Goal: Information Seeking & Learning: Find specific fact

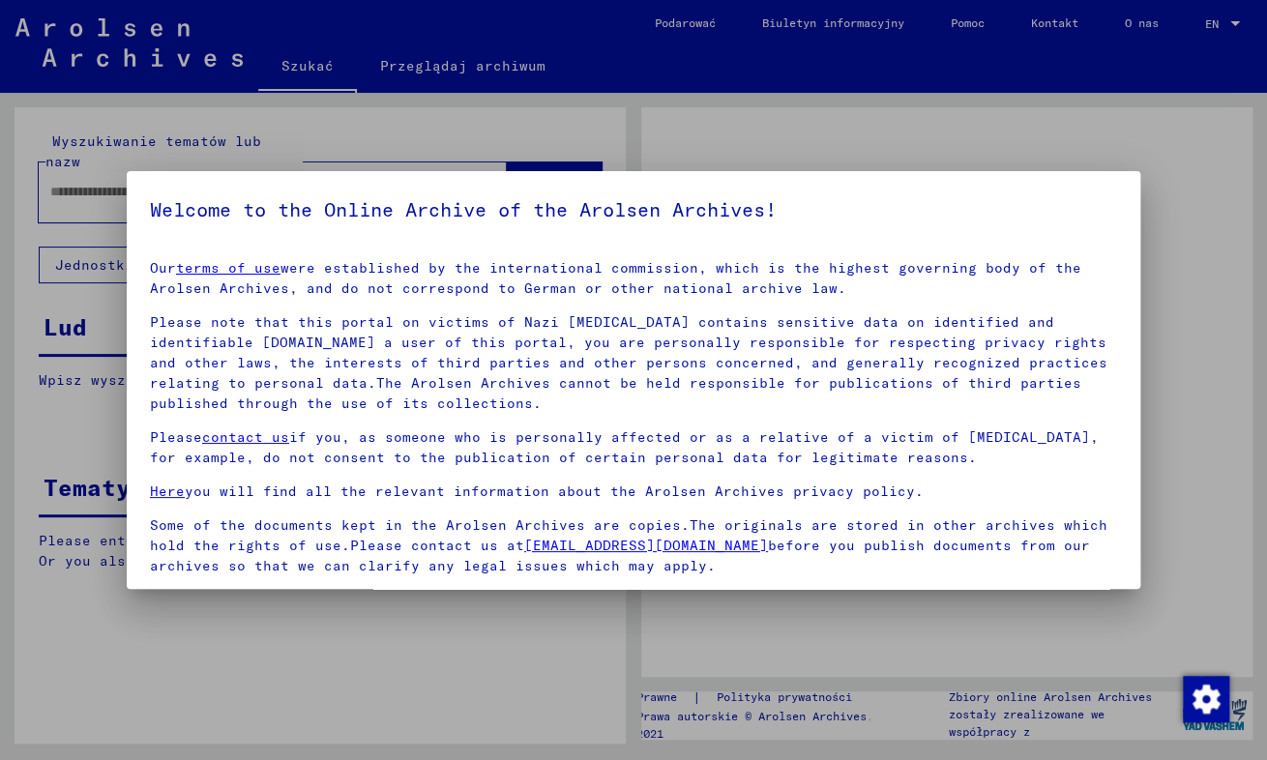
click at [111, 175] on div at bounding box center [633, 380] width 1267 height 760
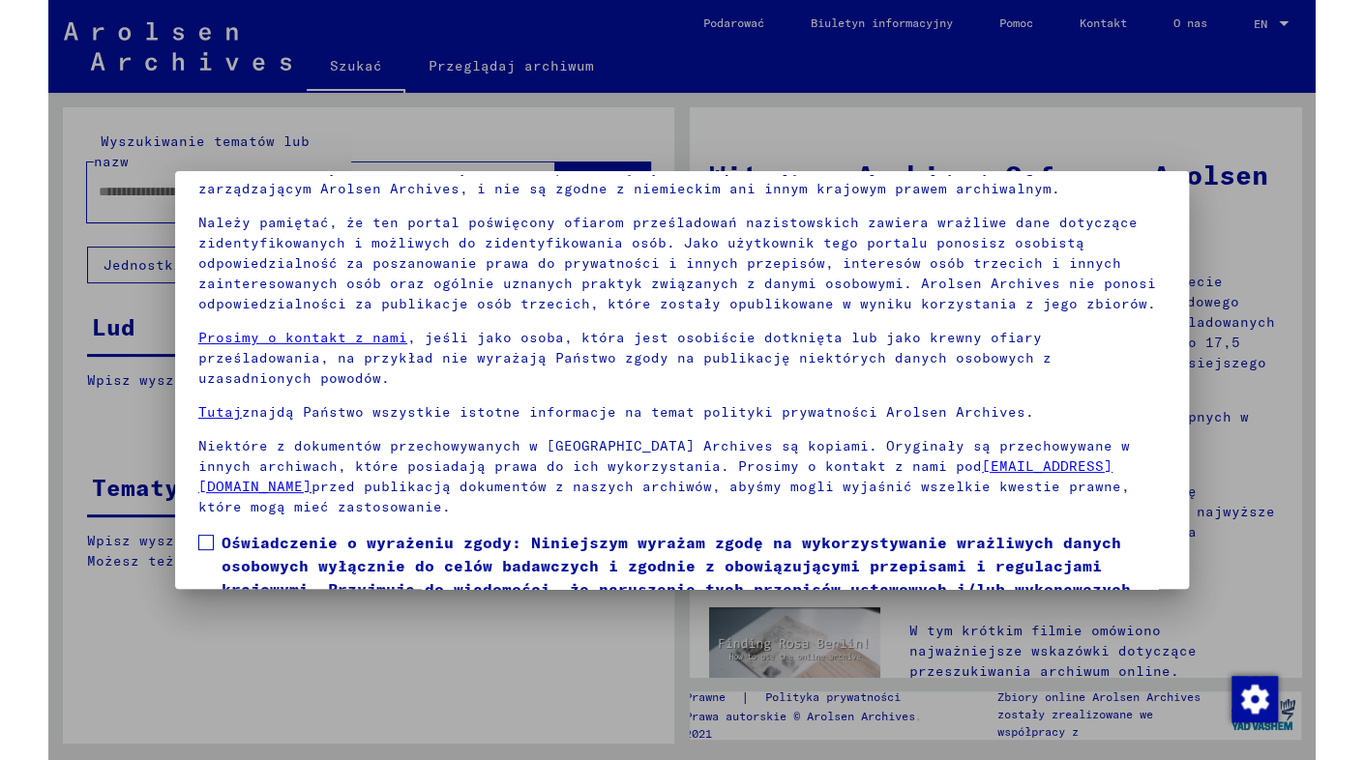
scroll to position [172, 0]
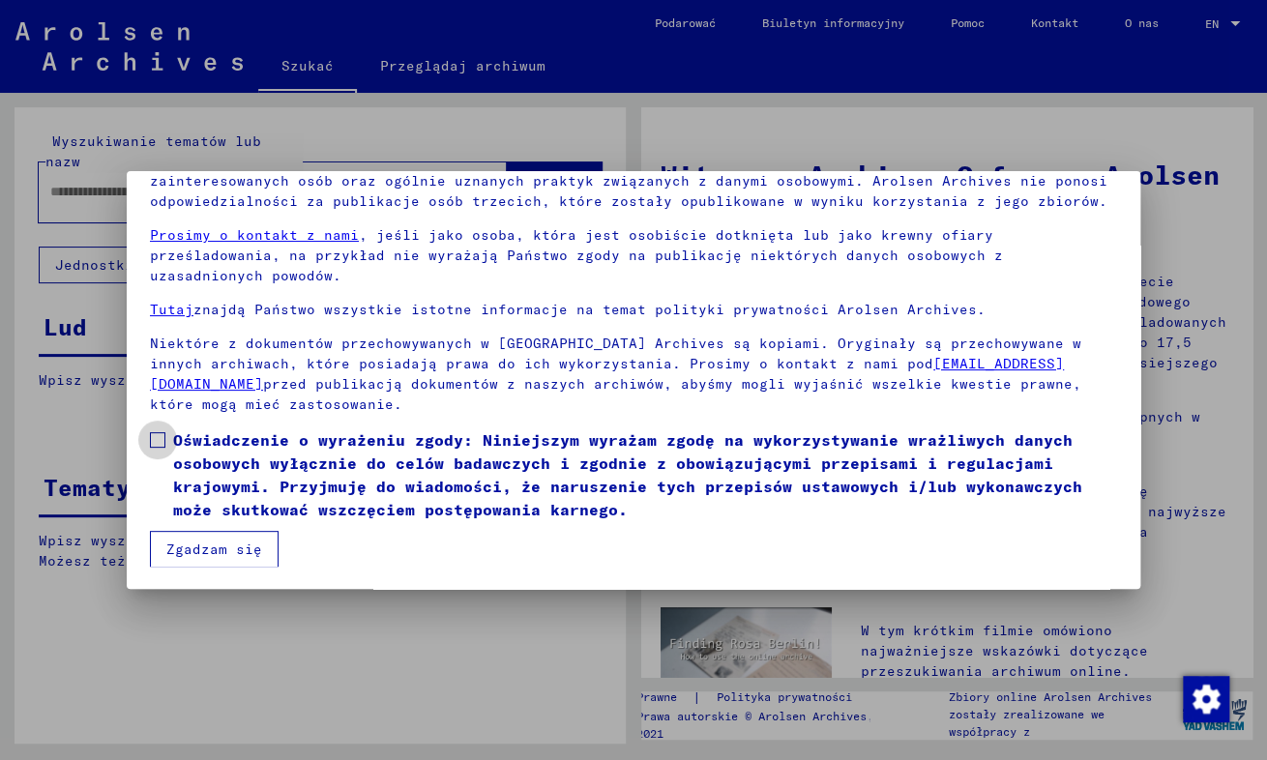
click at [157, 436] on span at bounding box center [157, 439] width 15 height 15
click at [197, 554] on button "Zgadzam się" at bounding box center [214, 549] width 129 height 37
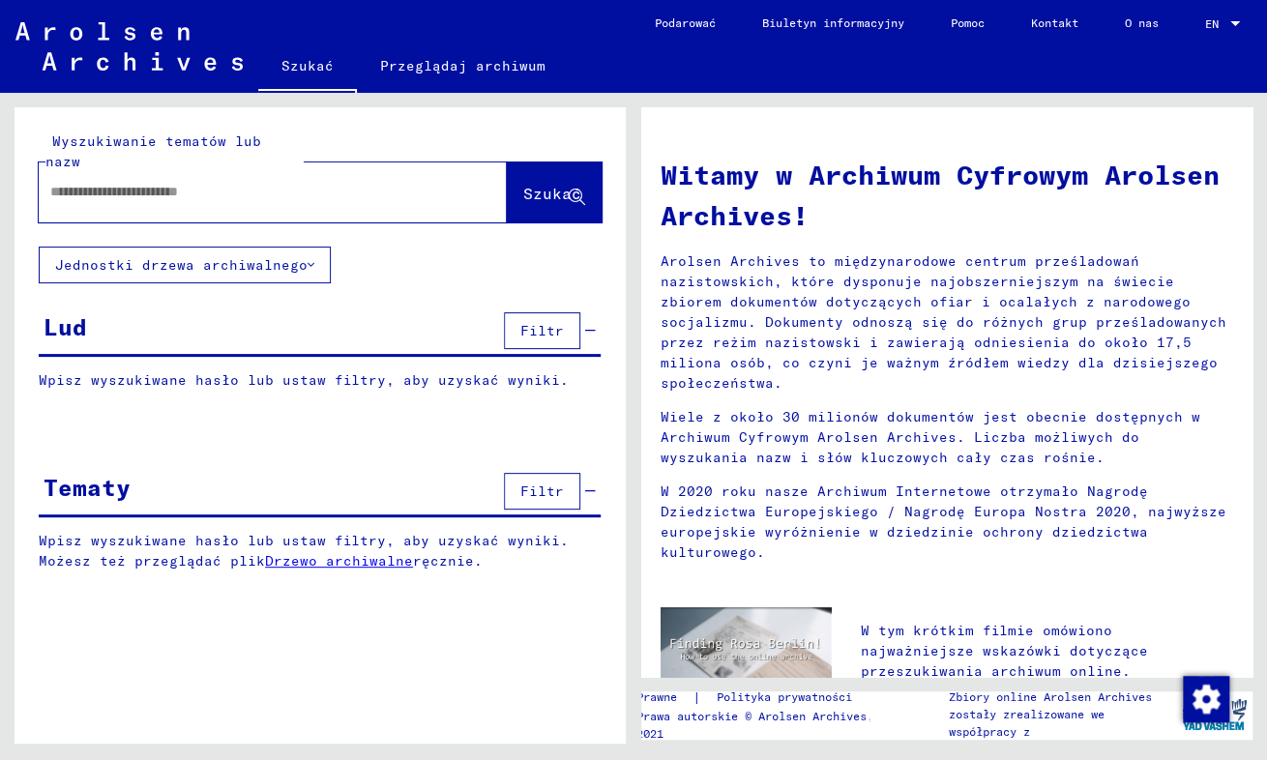
click at [121, 182] on input "text" at bounding box center [249, 192] width 399 height 20
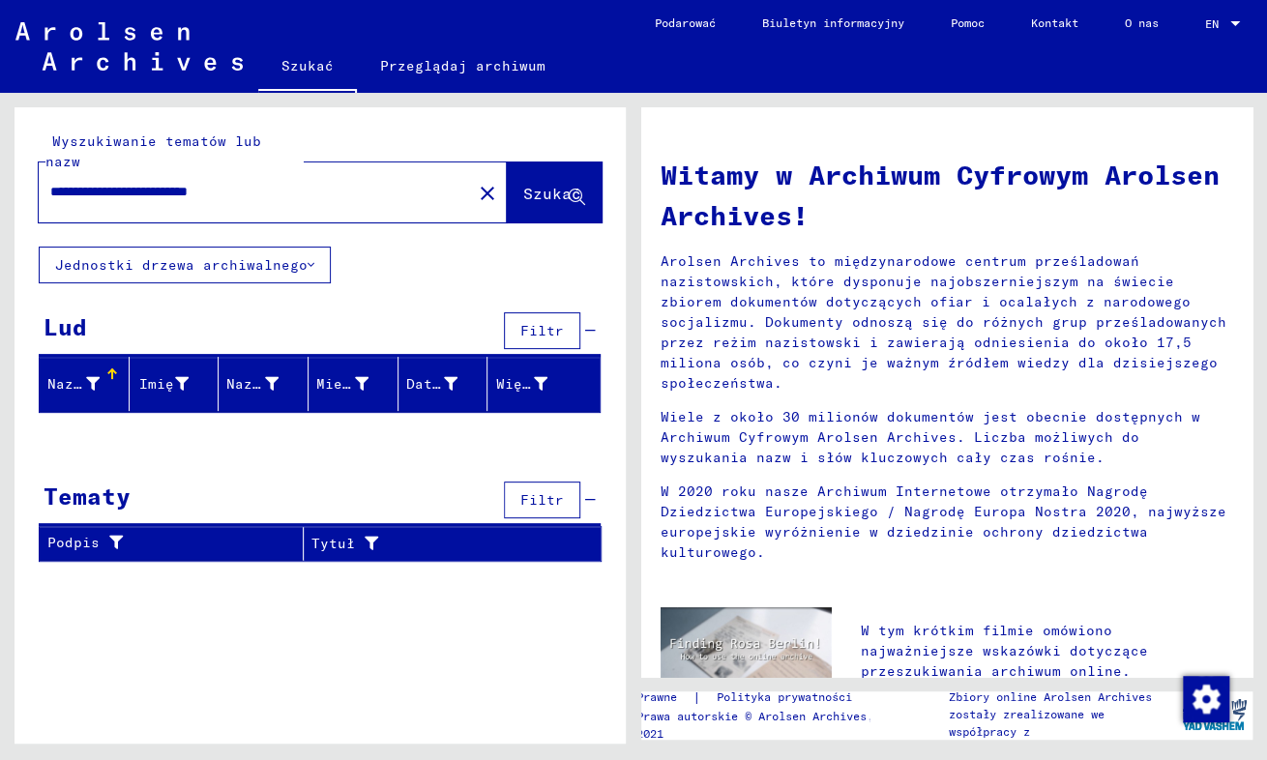
click at [133, 182] on input "**********" at bounding box center [249, 192] width 399 height 20
type input "**********"
click at [576, 190] on icon at bounding box center [577, 198] width 16 height 16
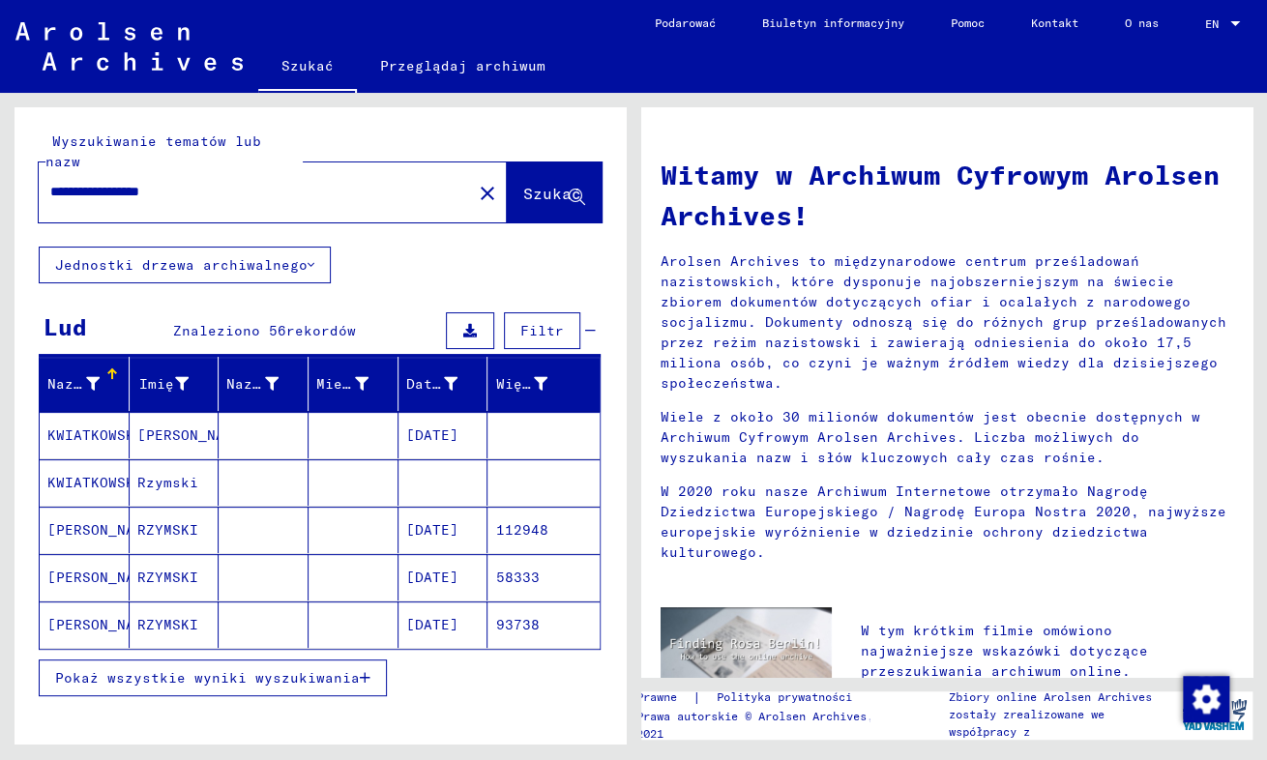
click at [348, 670] on span "Pokaż wszystkie wyniki wyszukiwania" at bounding box center [207, 678] width 305 height 17
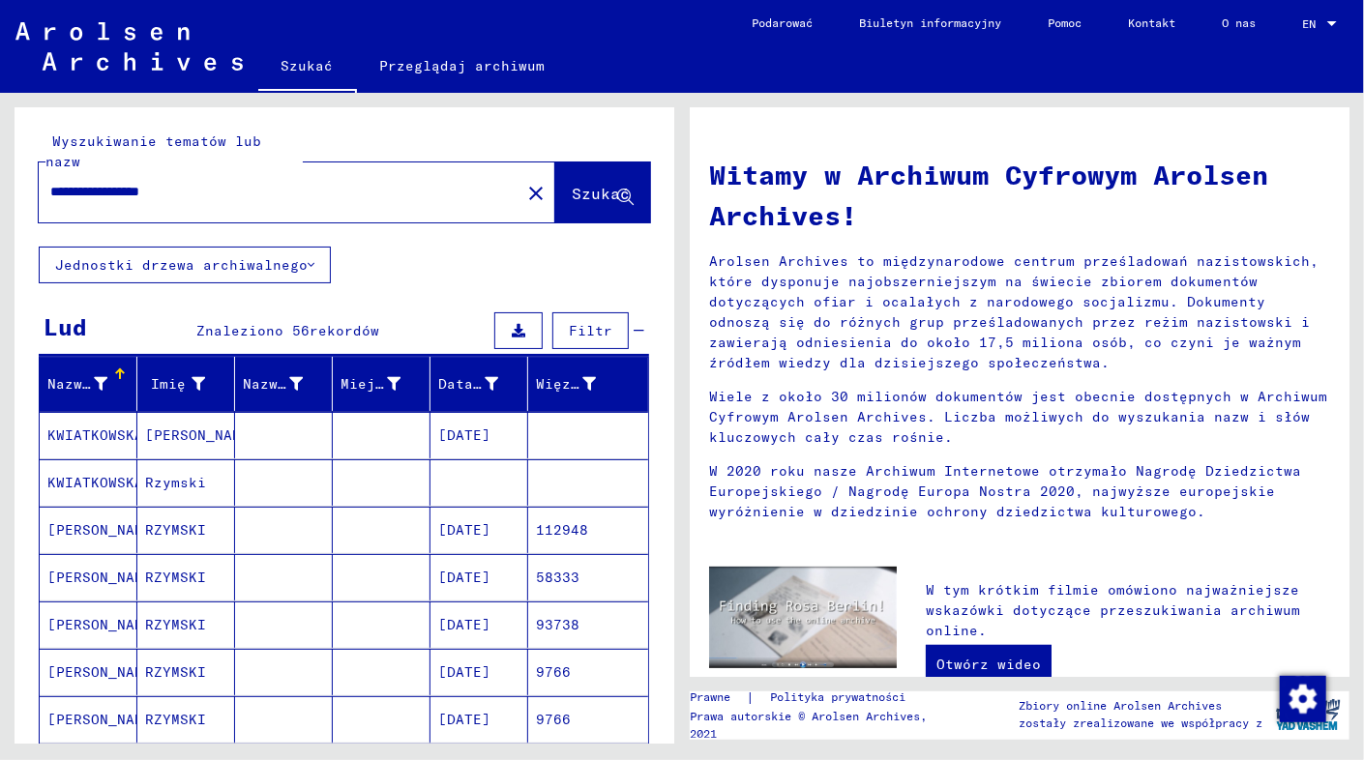
click at [97, 463] on mat-cell "KWIATKOWSKA" at bounding box center [89, 483] width 98 height 46
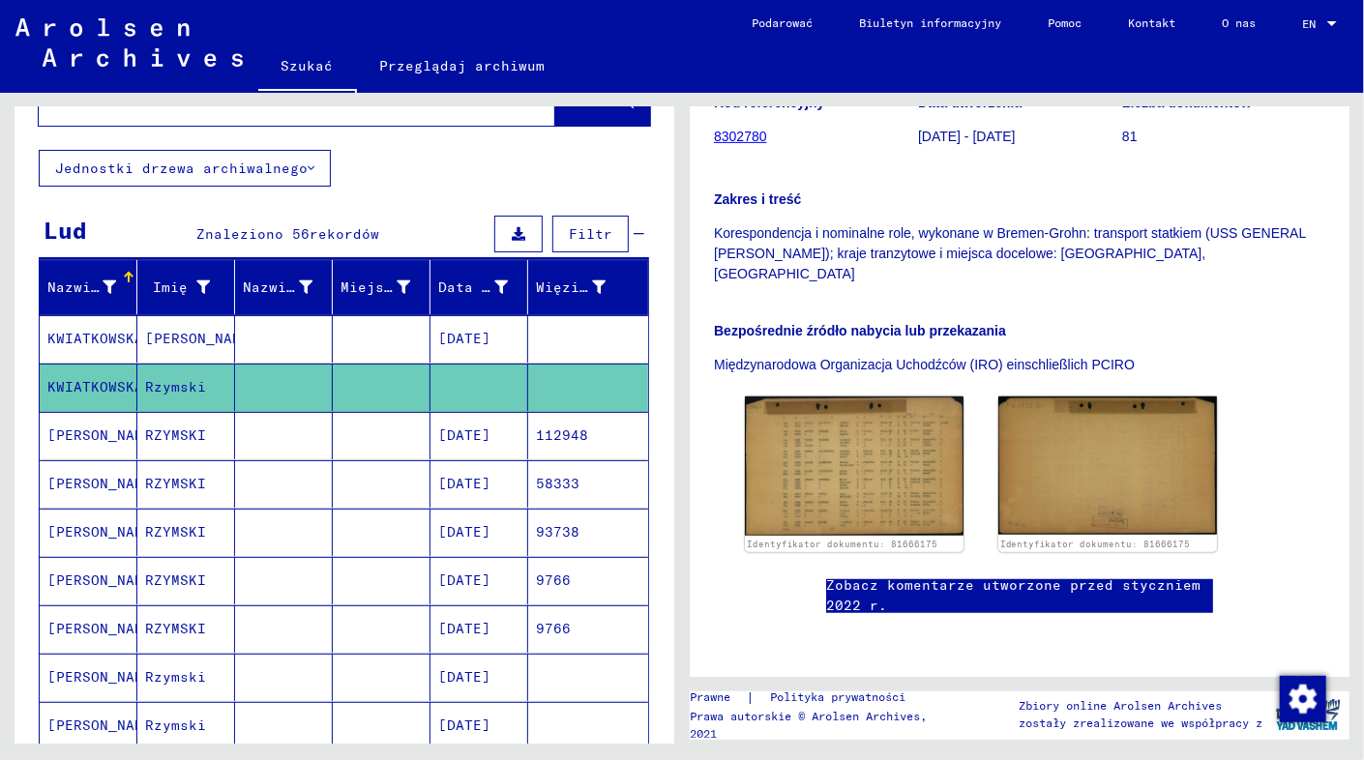
scroll to position [484, 0]
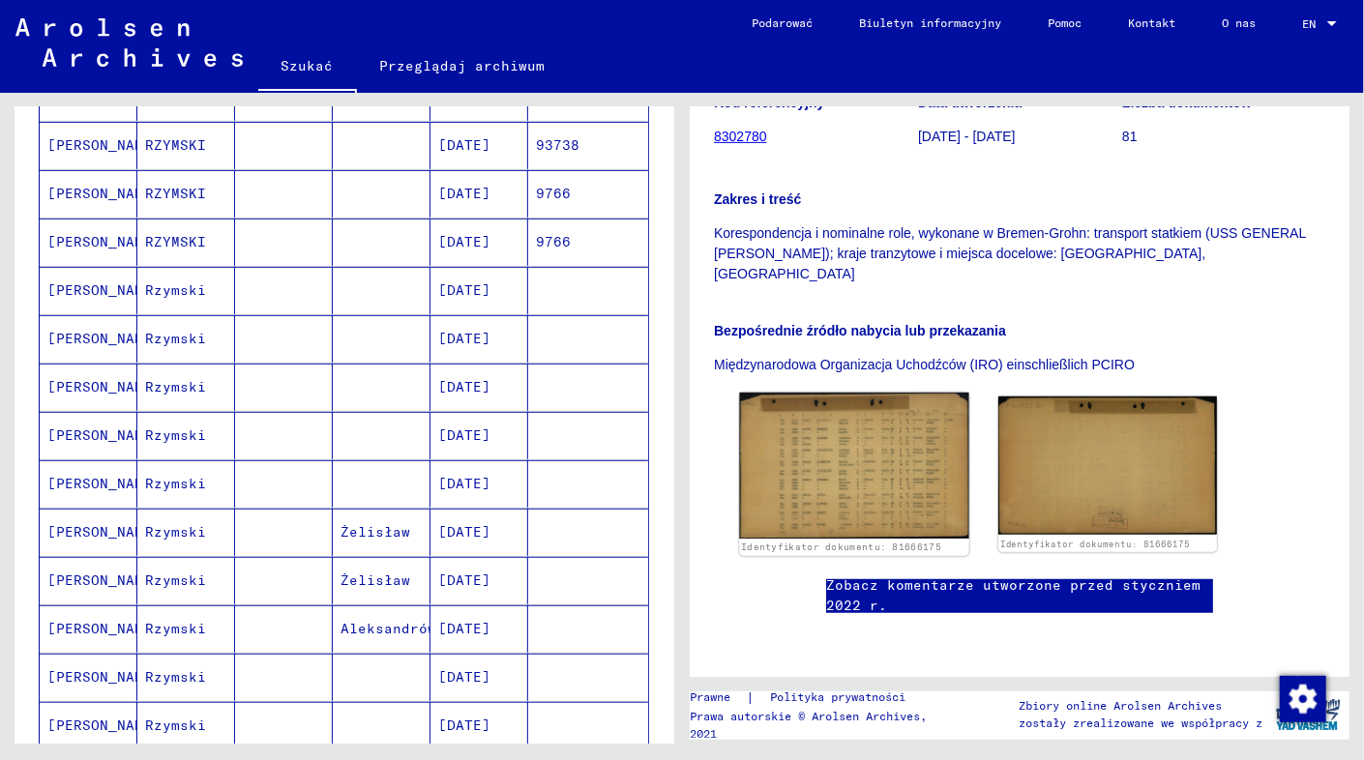
click at [835, 400] on img at bounding box center [853, 466] width 229 height 146
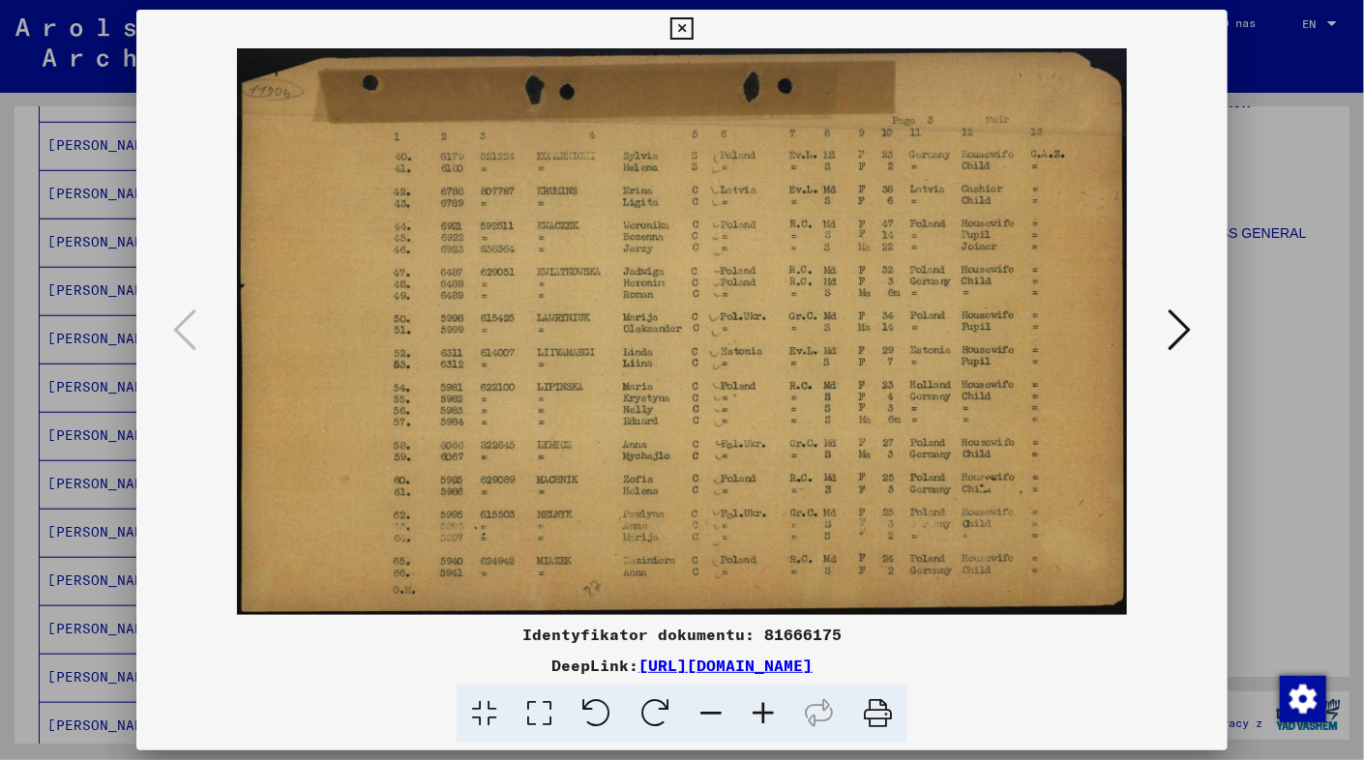
click at [836, 396] on img at bounding box center [682, 331] width 960 height 567
click at [766, 714] on icon at bounding box center [763, 714] width 52 height 59
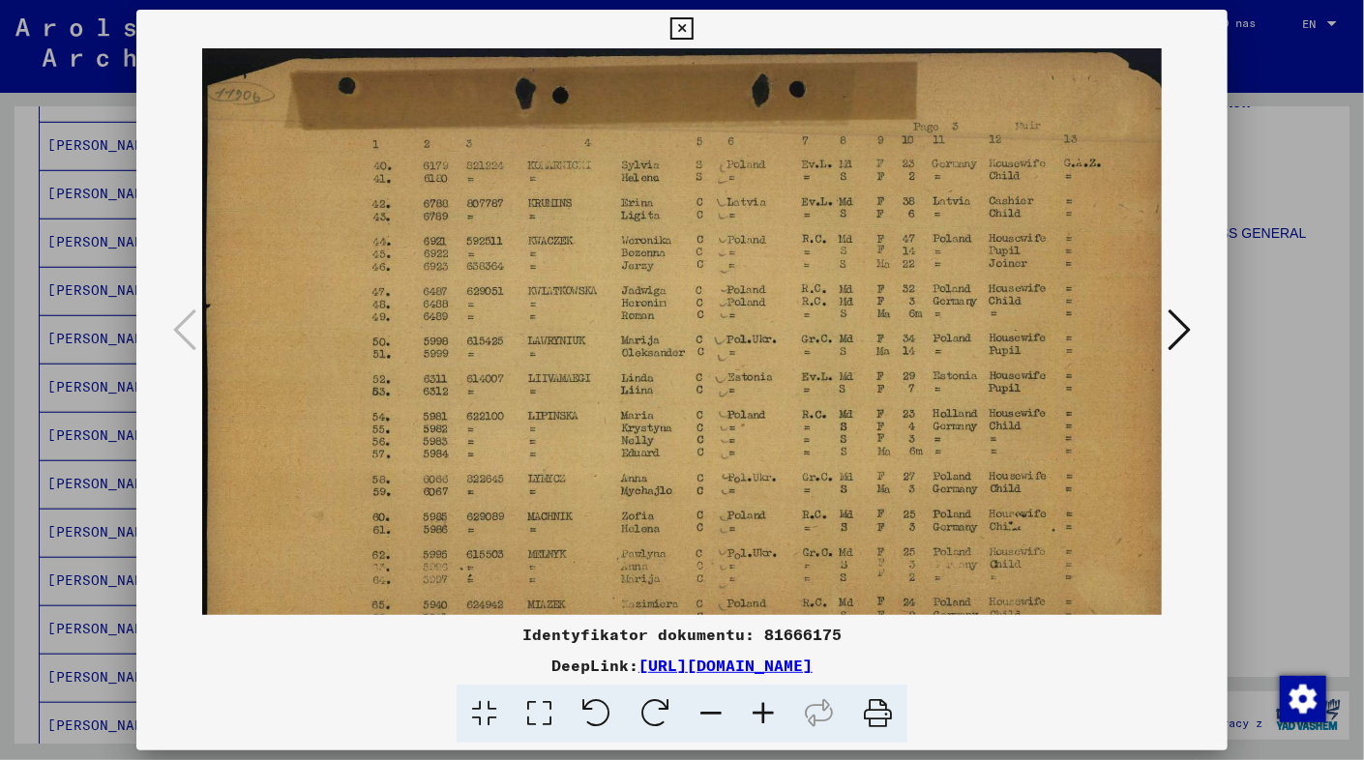
click at [766, 714] on icon at bounding box center [763, 714] width 52 height 59
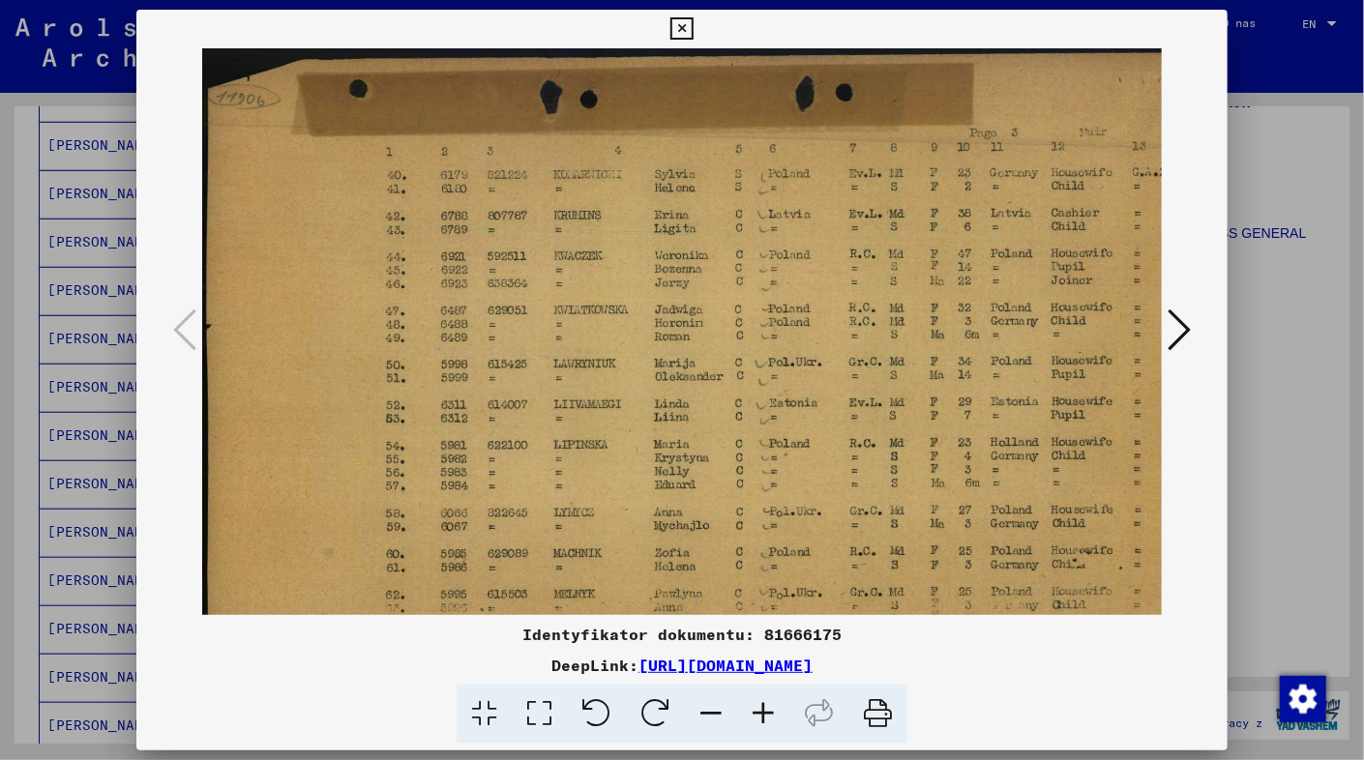
click at [765, 715] on icon at bounding box center [763, 714] width 52 height 59
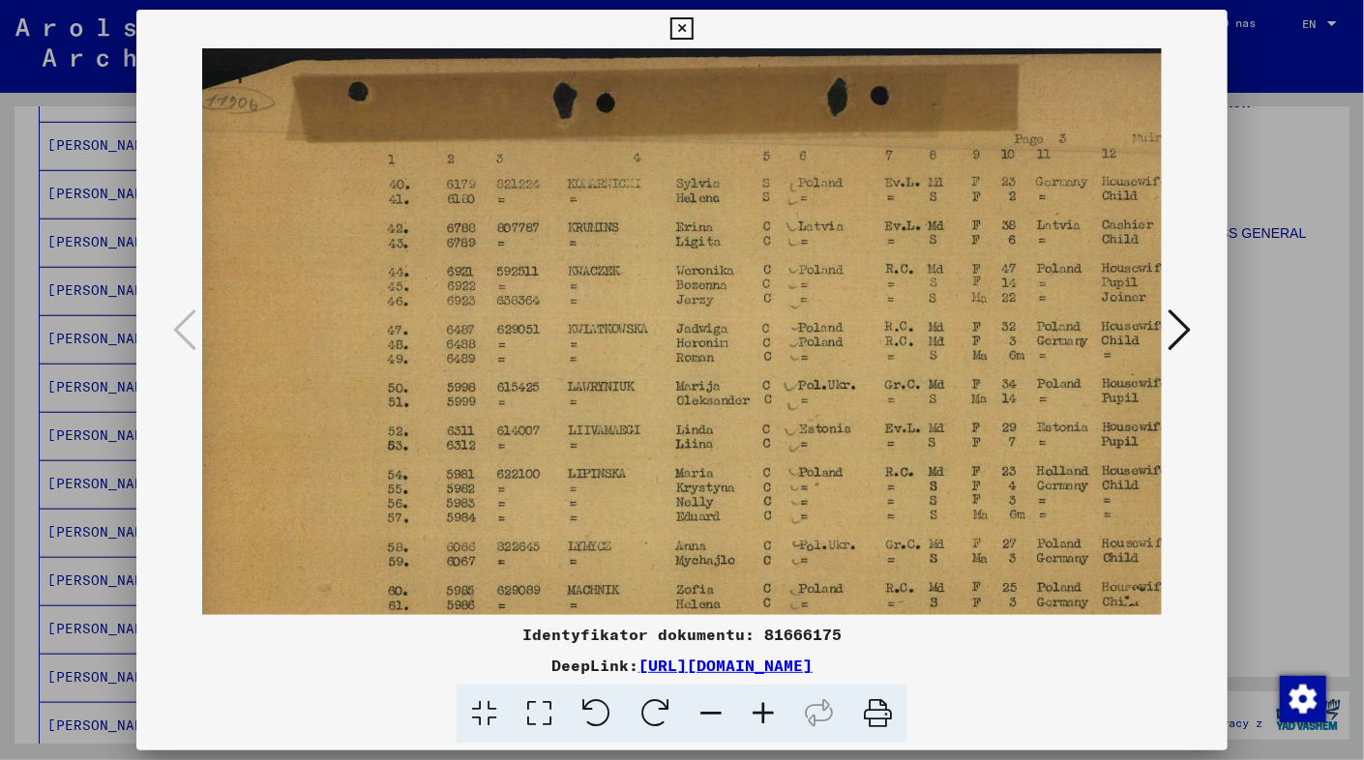
scroll to position [0, 14]
drag, startPoint x: 743, startPoint y: 325, endPoint x: 730, endPoint y: 465, distance: 140.9
click at [730, 465] on img at bounding box center [748, 404] width 1119 height 712
click at [685, 24] on icon at bounding box center [681, 28] width 22 height 23
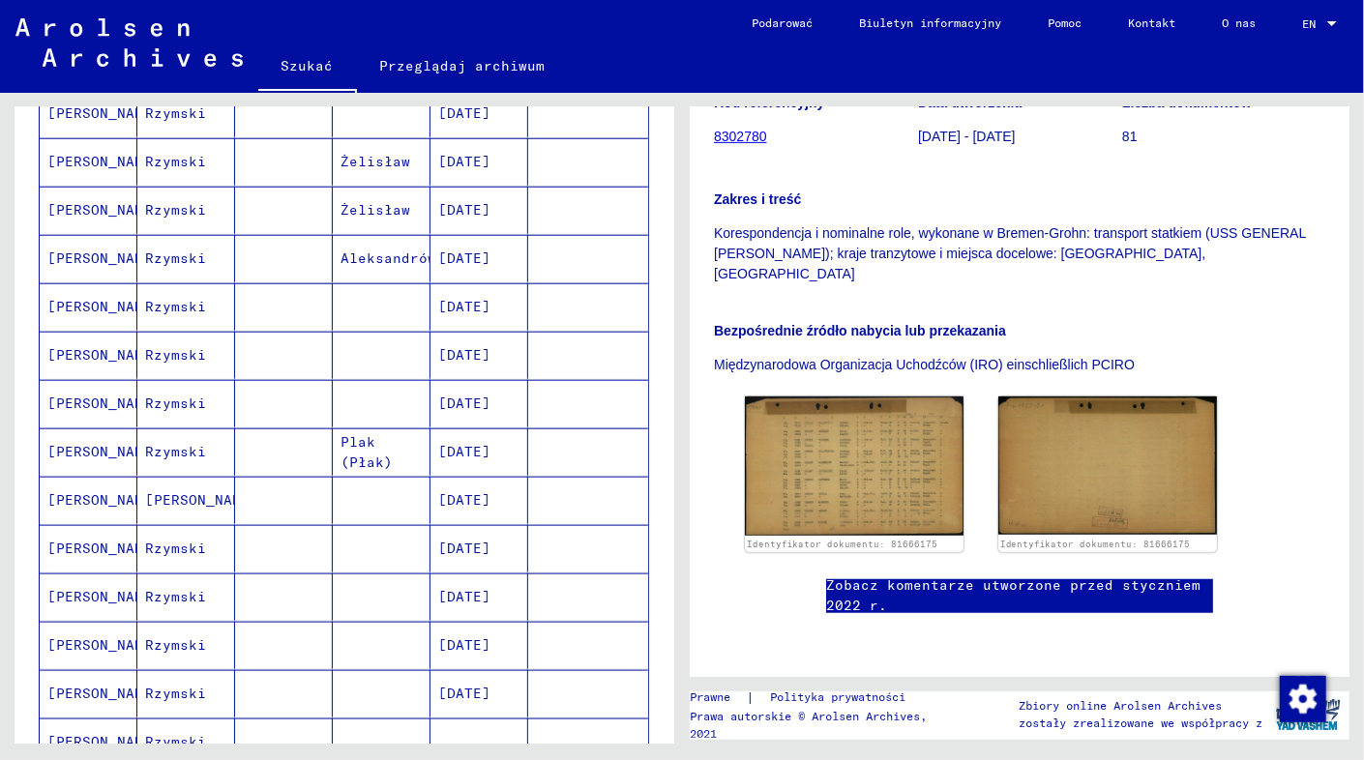
scroll to position [968, 0]
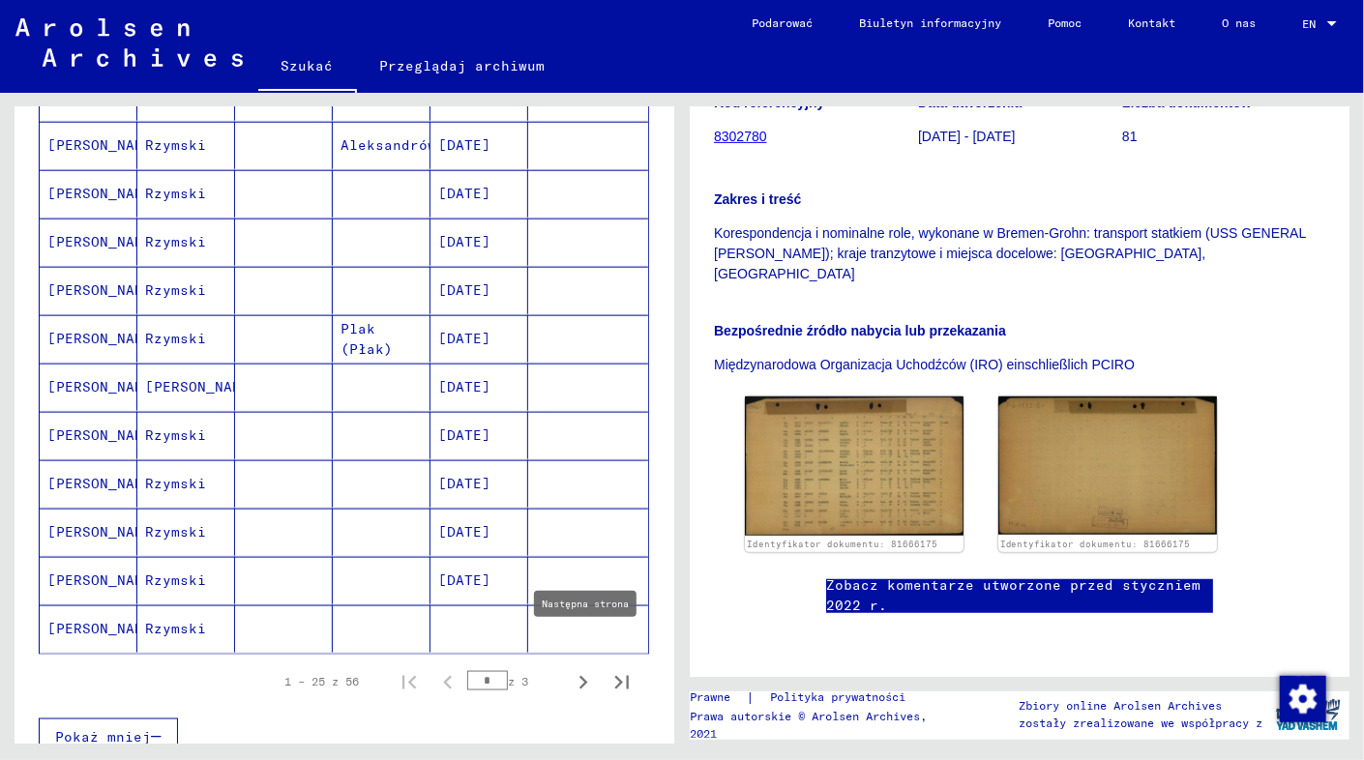
click at [580, 676] on icon "Następna strona" at bounding box center [584, 683] width 9 height 14
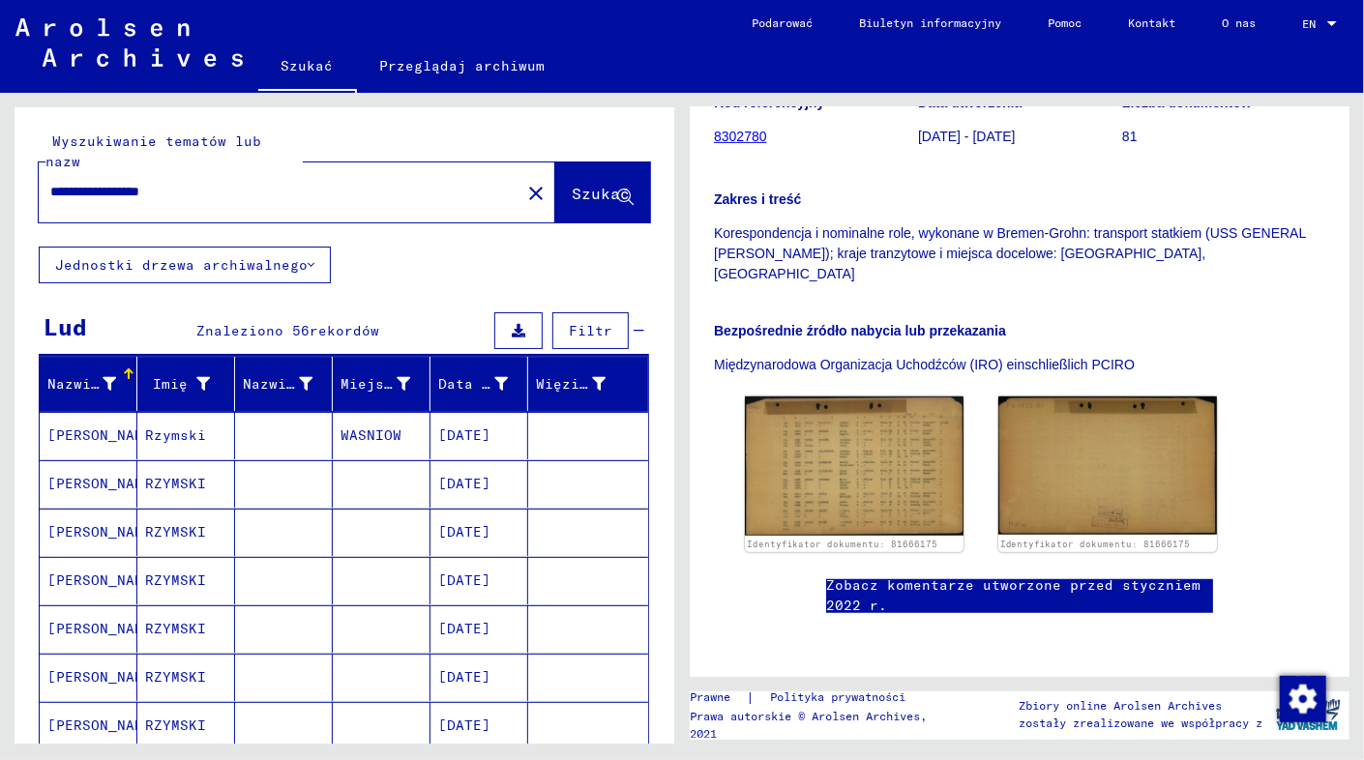
scroll to position [387, 0]
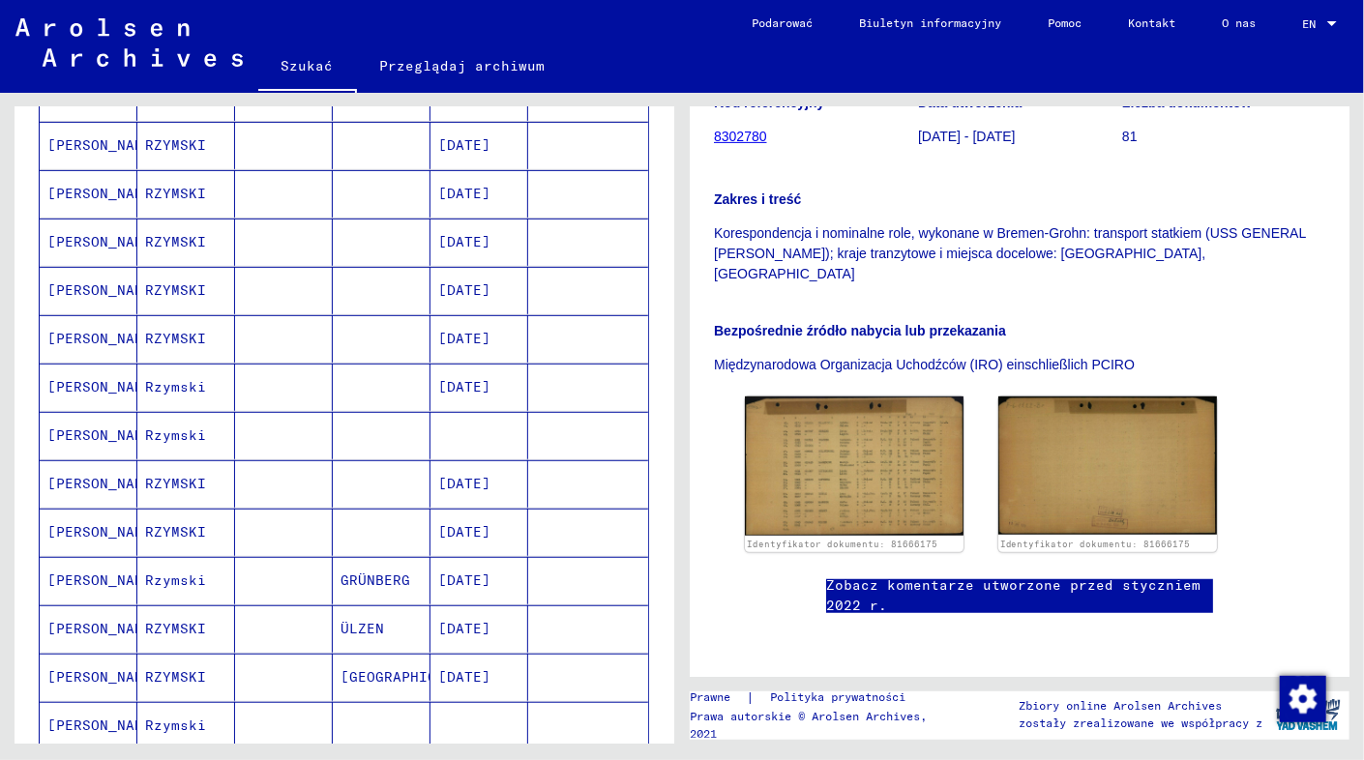
click at [89, 412] on mat-cell "[PERSON_NAME]" at bounding box center [89, 435] width 98 height 47
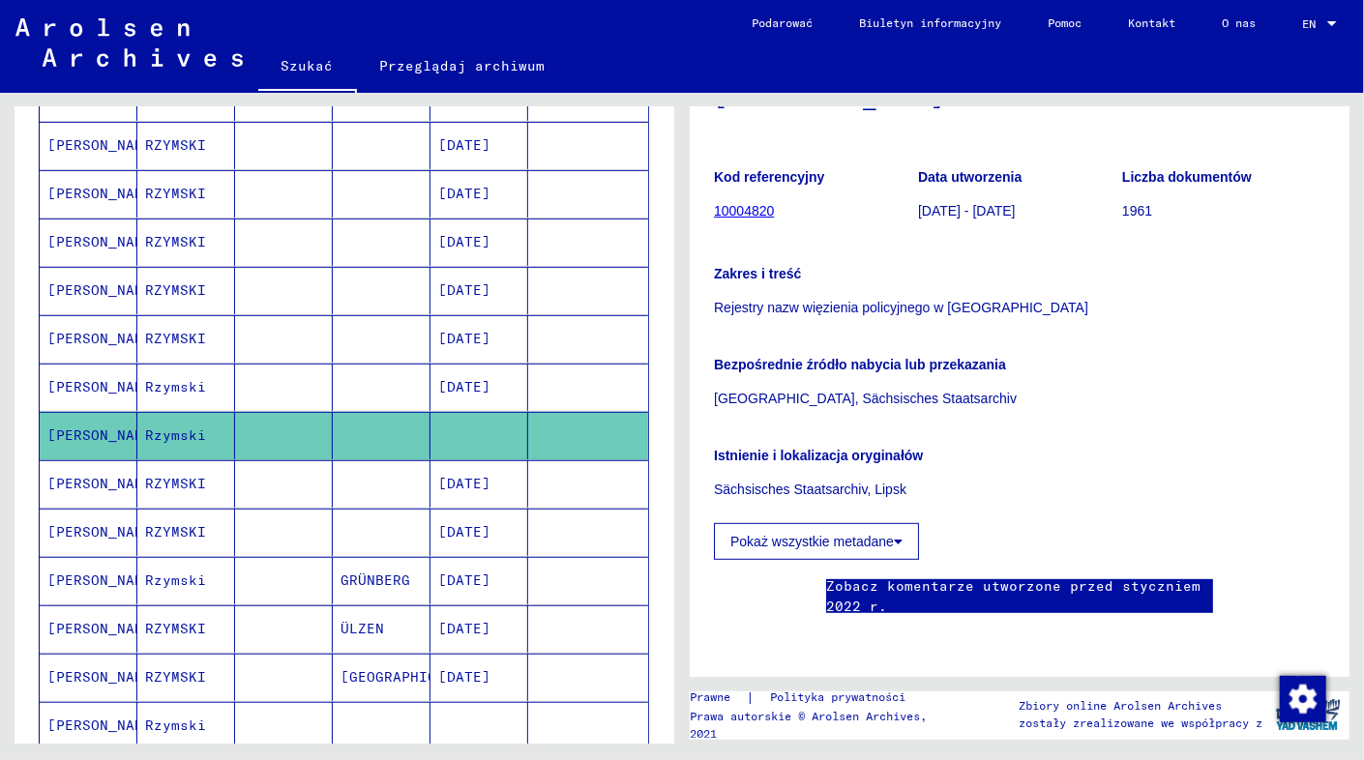
scroll to position [484, 0]
click at [470, 704] on mat-cell at bounding box center [480, 725] width 98 height 47
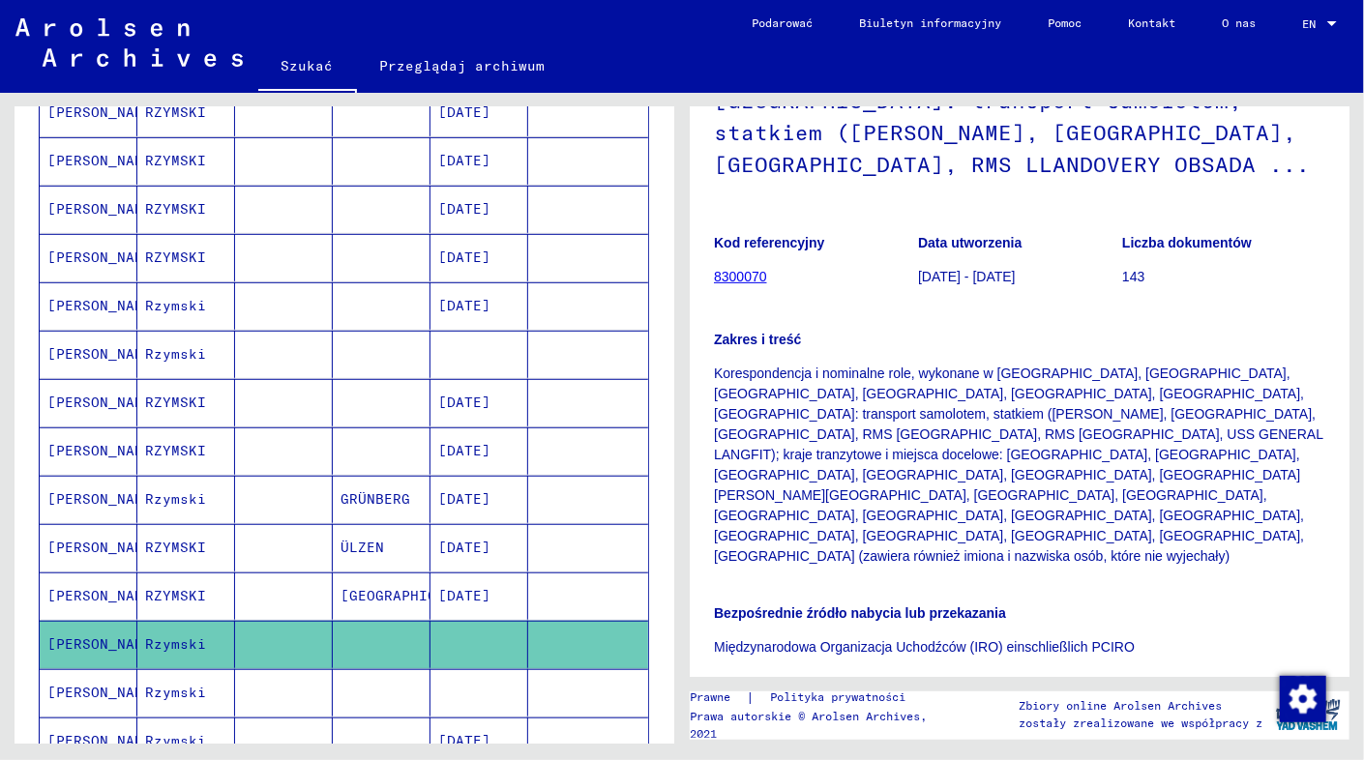
scroll to position [581, 0]
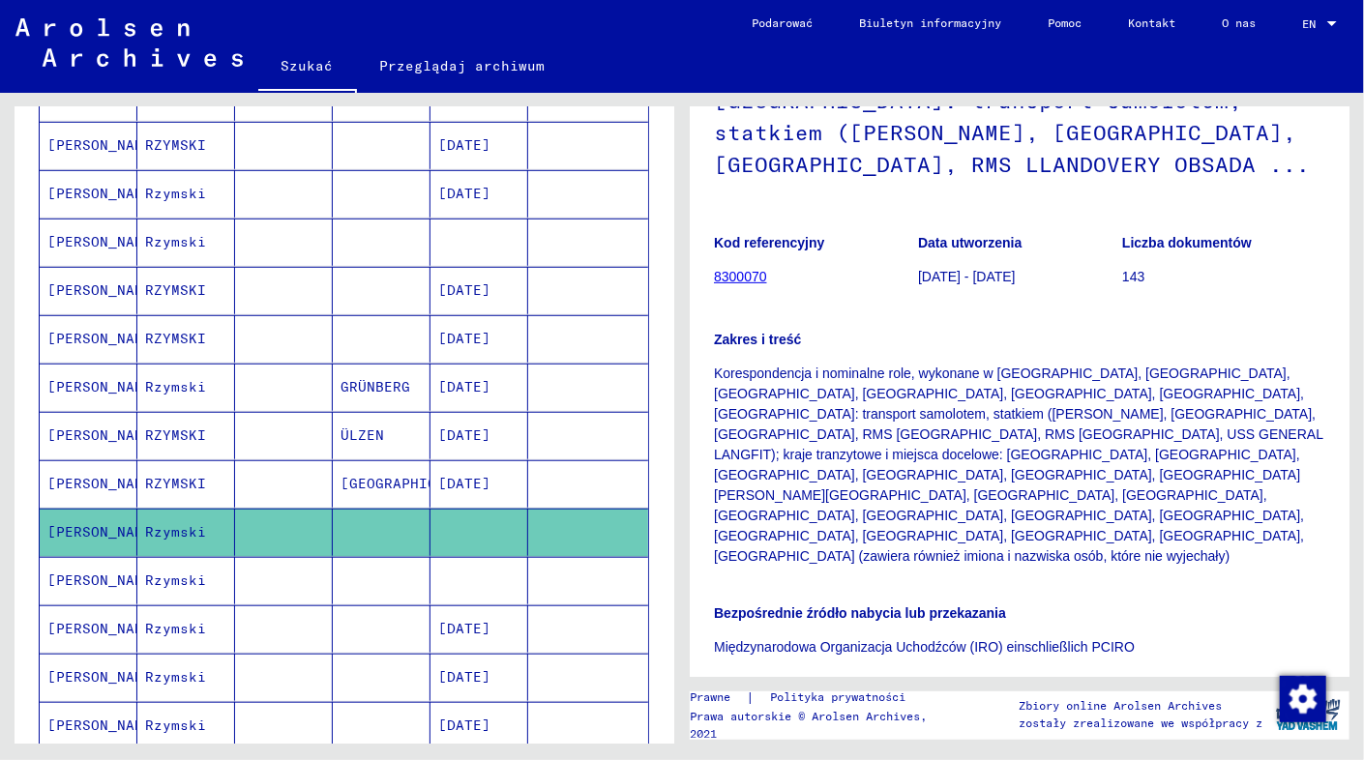
click at [472, 557] on mat-cell at bounding box center [480, 580] width 98 height 47
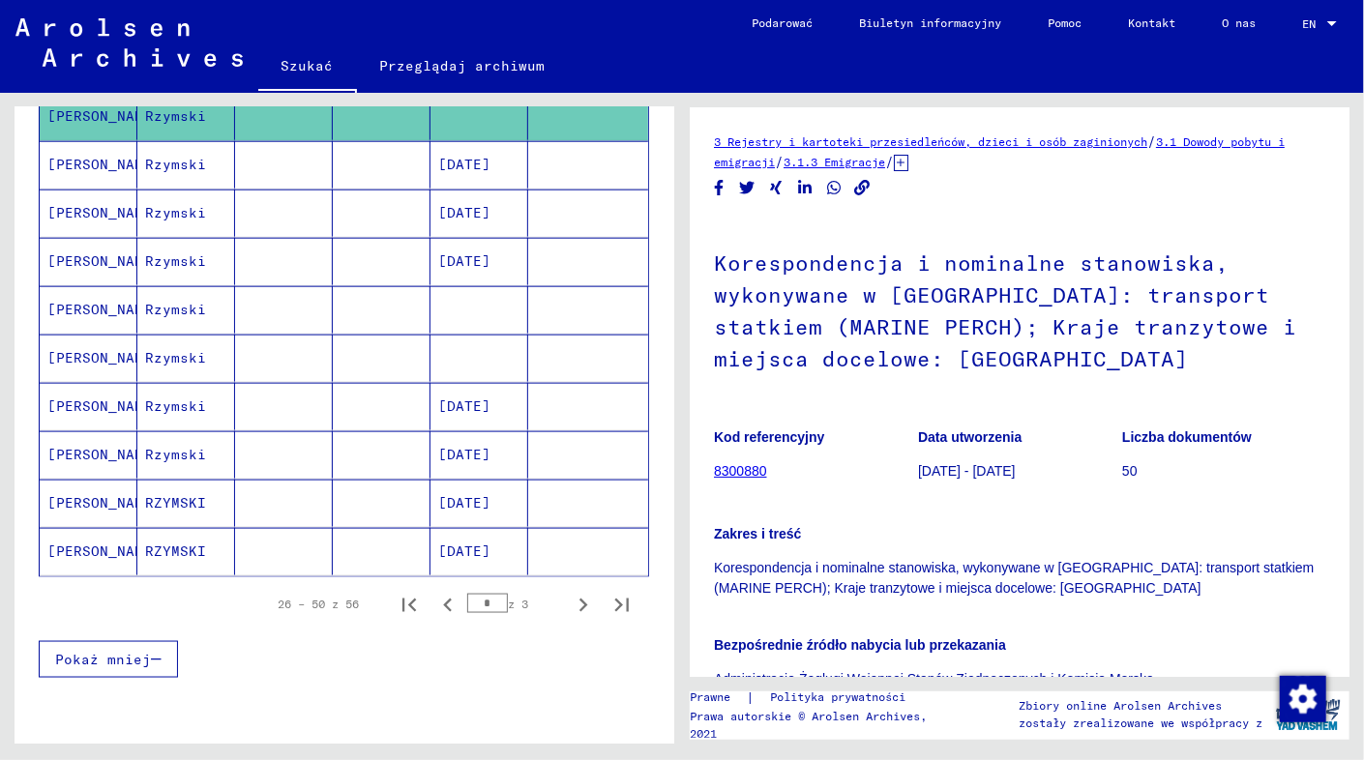
scroll to position [1064, 0]
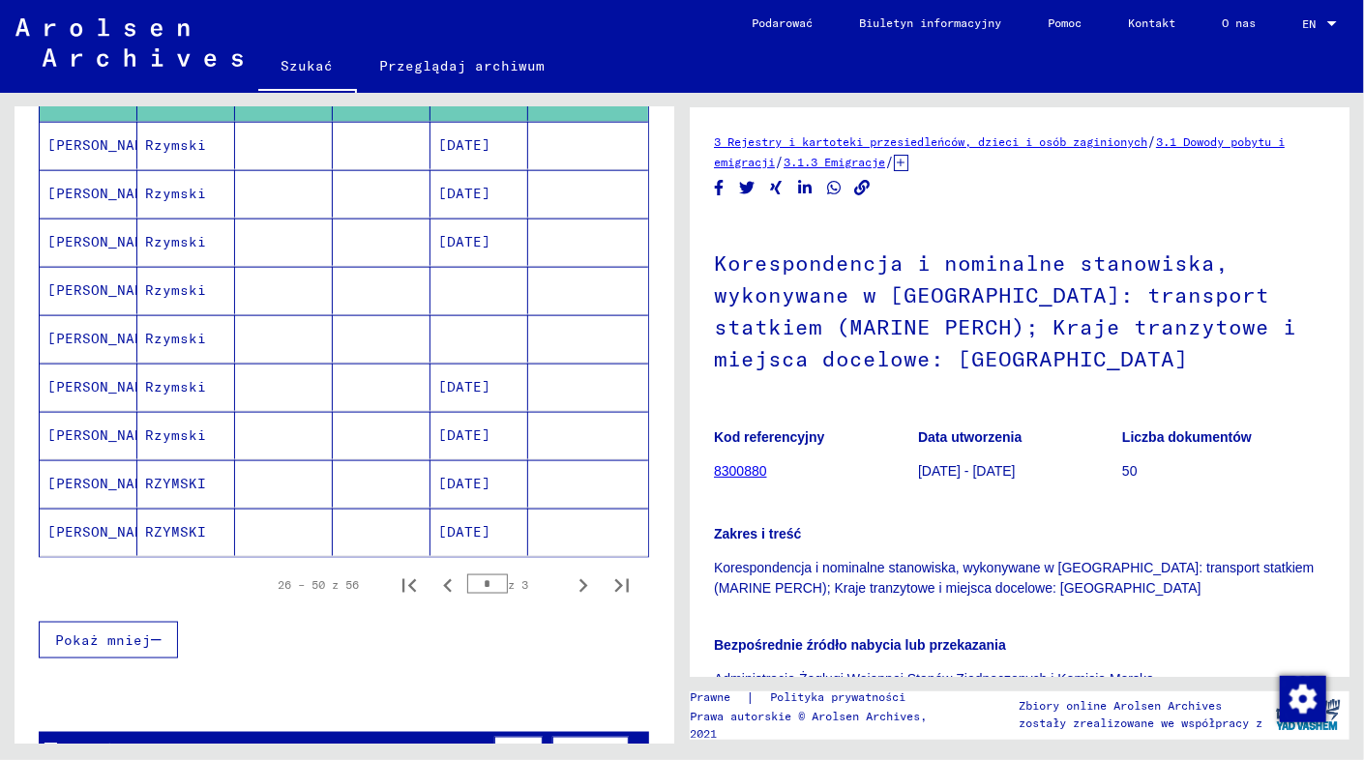
click at [398, 271] on mat-cell at bounding box center [382, 290] width 98 height 47
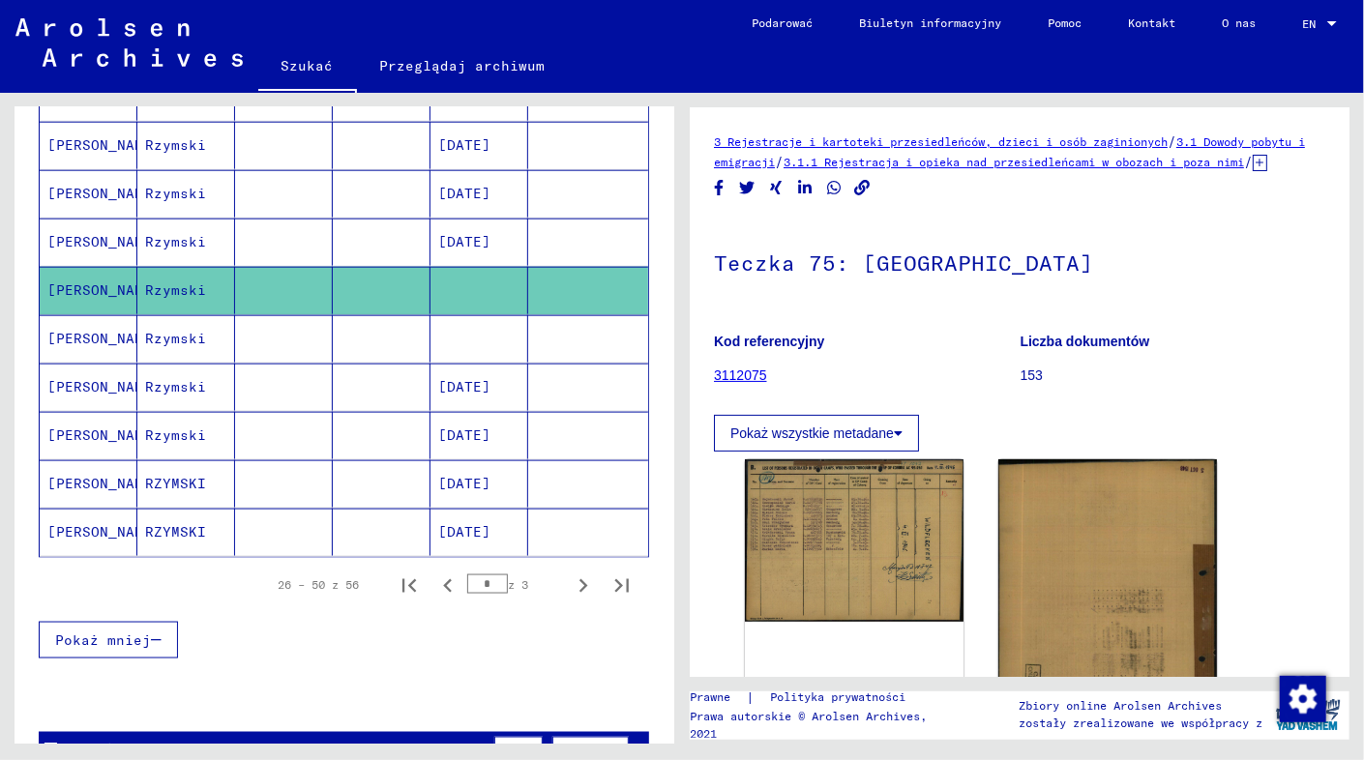
click at [393, 315] on mat-cell at bounding box center [382, 338] width 98 height 47
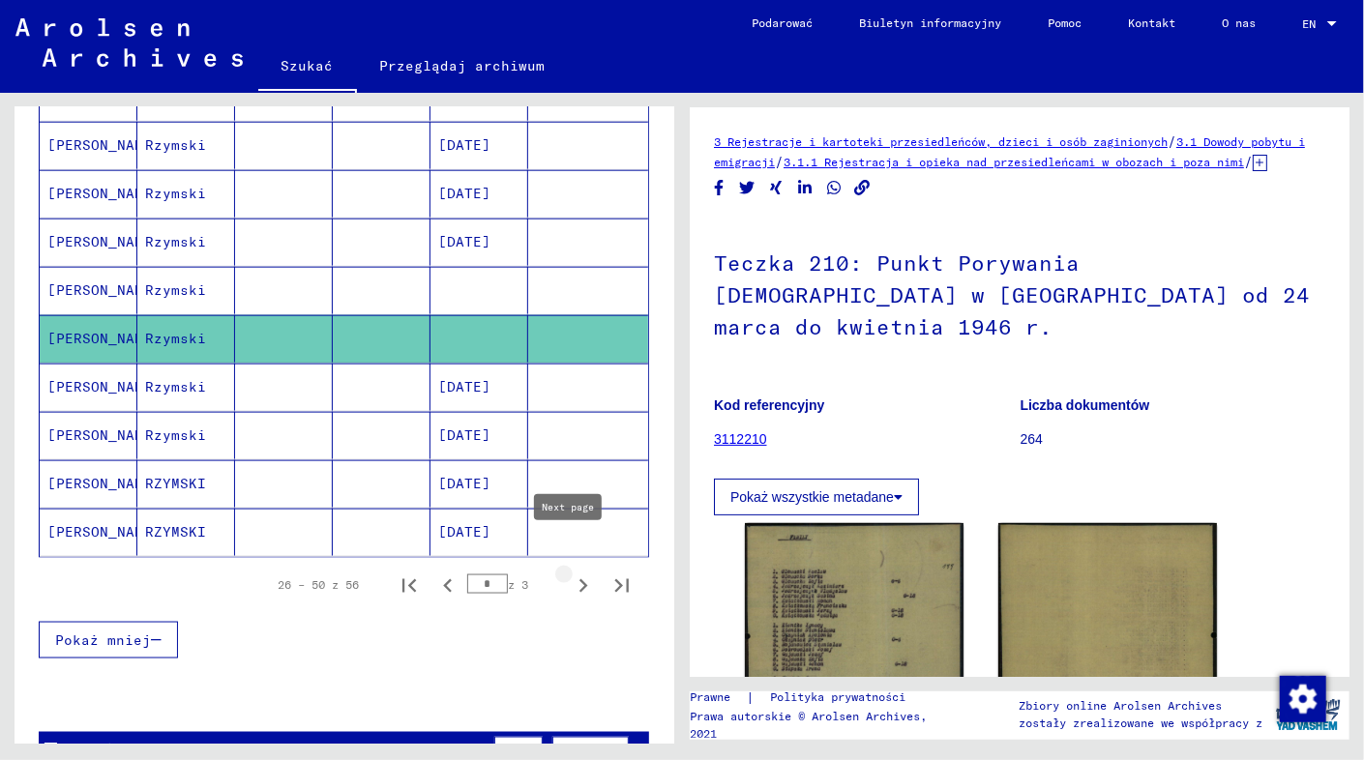
click at [570, 573] on icon "Następna strona" at bounding box center [583, 586] width 27 height 27
type input "*"
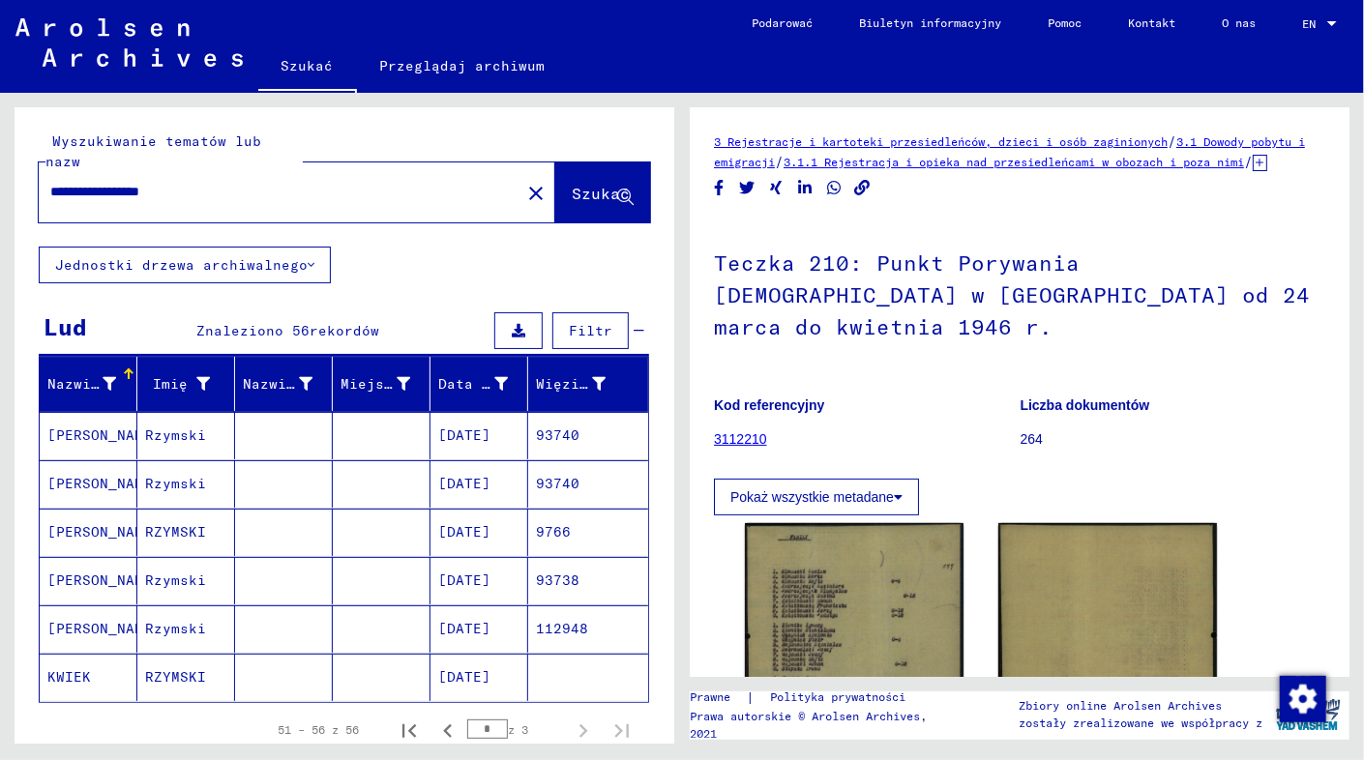
click at [155, 182] on input "**********" at bounding box center [279, 192] width 459 height 20
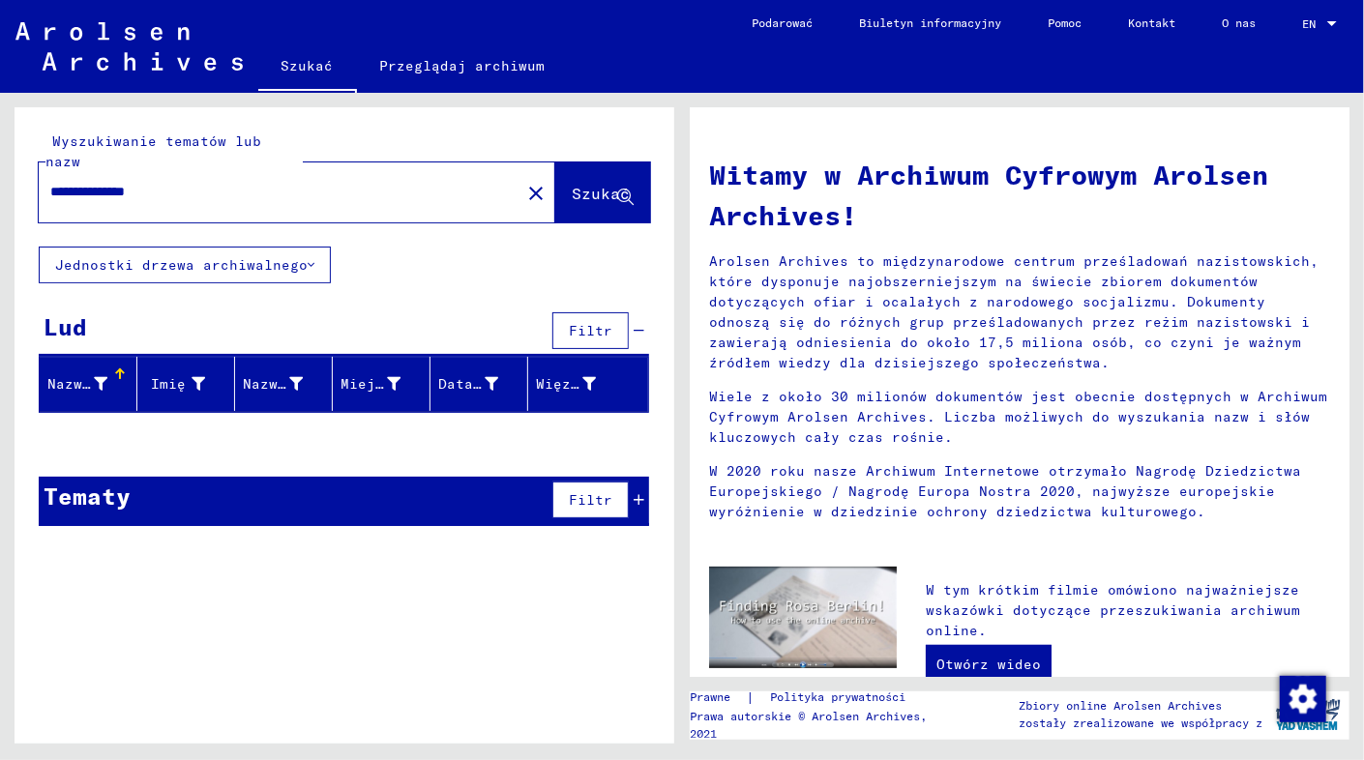
click at [182, 182] on input "**********" at bounding box center [273, 192] width 447 height 20
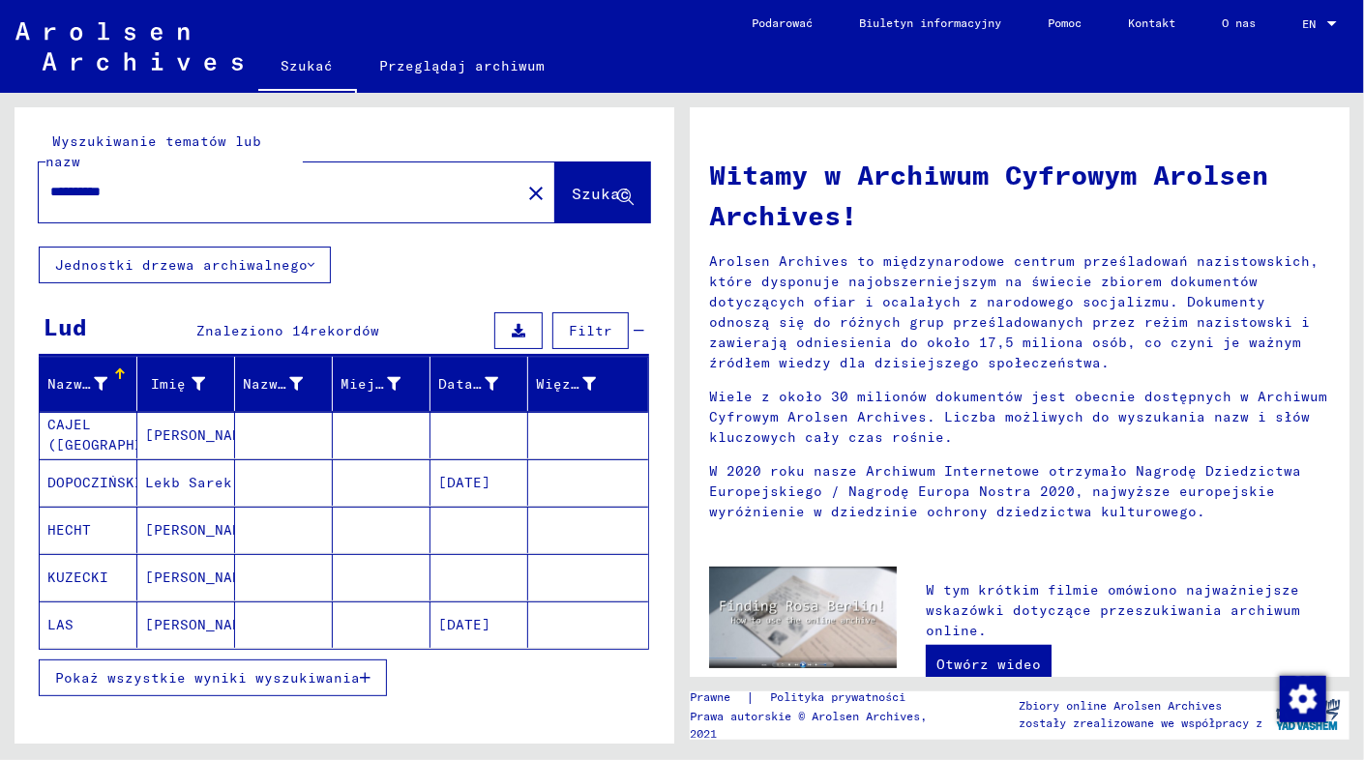
click at [253, 670] on span "Pokaż wszystkie wyniki wyszukiwania" at bounding box center [207, 678] width 305 height 17
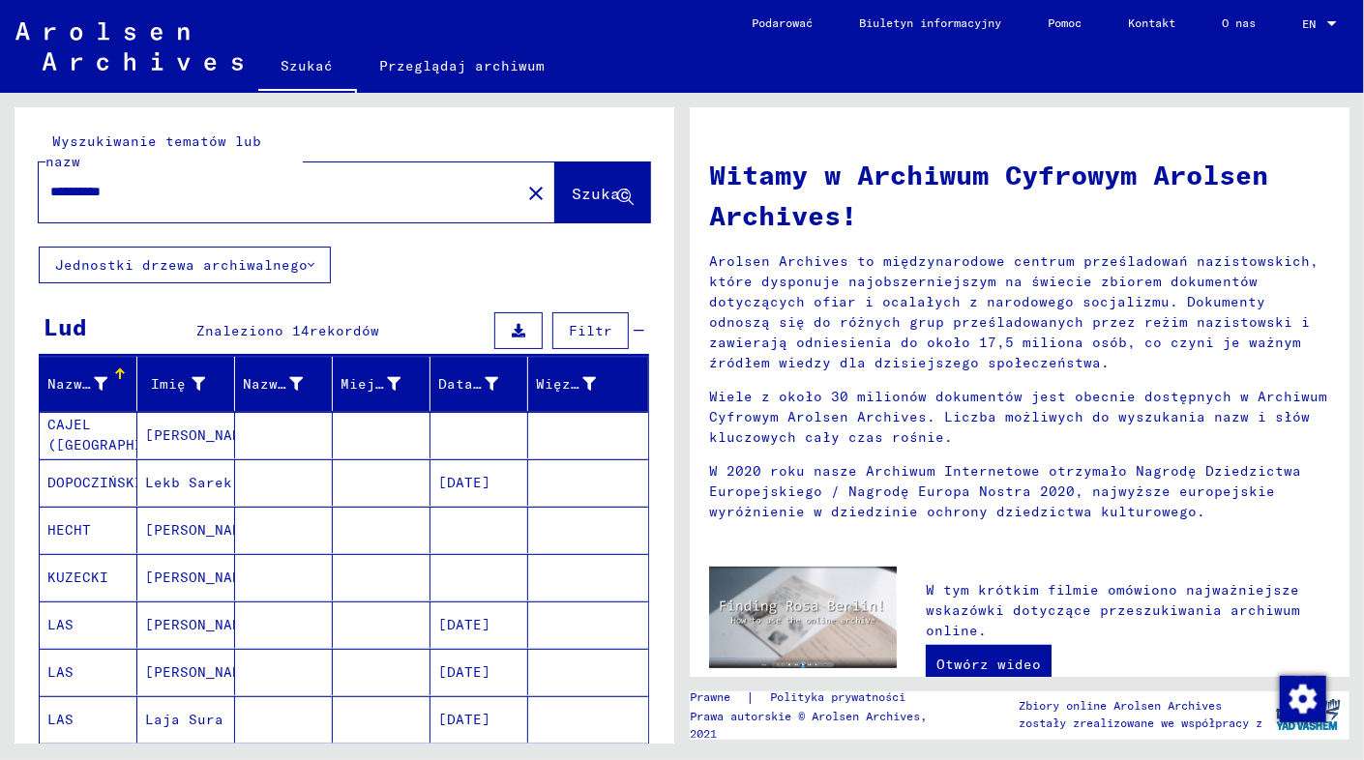
click at [194, 182] on input "*********" at bounding box center [273, 192] width 447 height 20
type input "*"
click at [175, 183] on div at bounding box center [268, 192] width 459 height 44
click at [164, 170] on div at bounding box center [268, 192] width 459 height 44
click at [155, 182] on input "text" at bounding box center [273, 192] width 447 height 20
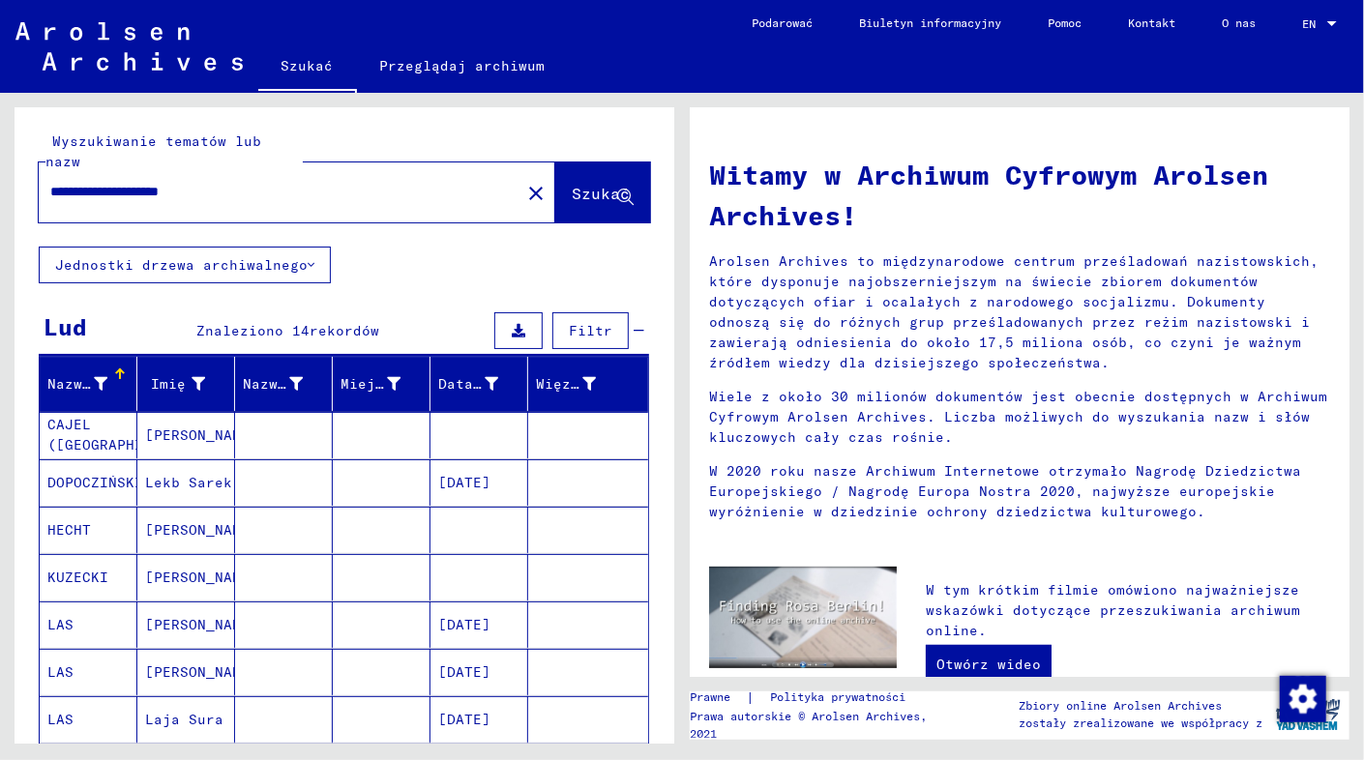
type input "**********"
